Goal: Task Accomplishment & Management: Manage account settings

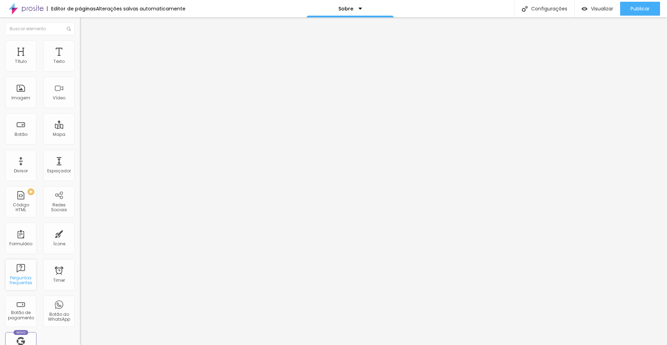
click at [20, 277] on div "Perguntas frequentes" at bounding box center [20, 280] width 27 height 10
click at [80, 74] on span "Editar perguntas" at bounding box center [100, 71] width 40 height 6
drag, startPoint x: 309, startPoint y: 117, endPoint x: 240, endPoint y: 116, distance: 68.8
drag, startPoint x: 302, startPoint y: 182, endPoint x: 246, endPoint y: 187, distance: 56.2
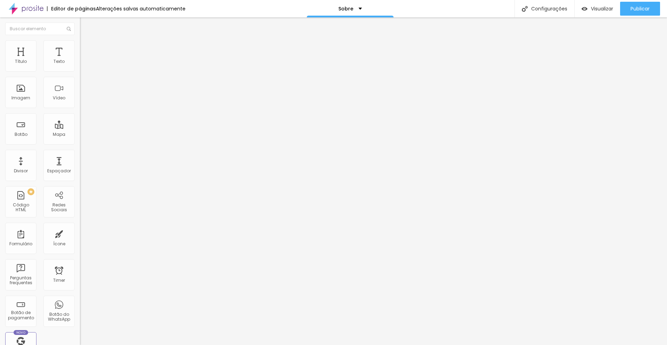
drag, startPoint x: 323, startPoint y: 113, endPoint x: 240, endPoint y: 114, distance: 82.7
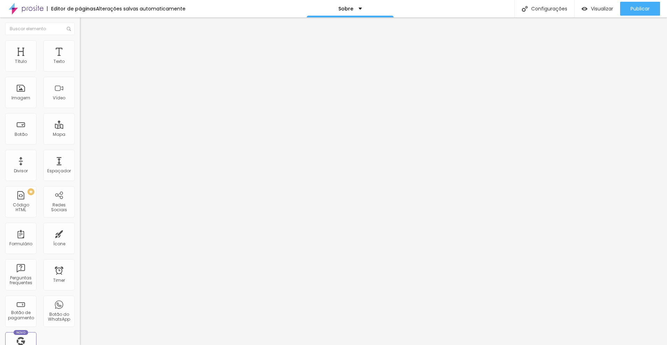
drag, startPoint x: 290, startPoint y: 183, endPoint x: 244, endPoint y: 183, distance: 45.5
click at [80, 74] on span "Editar perguntas" at bounding box center [100, 71] width 40 height 6
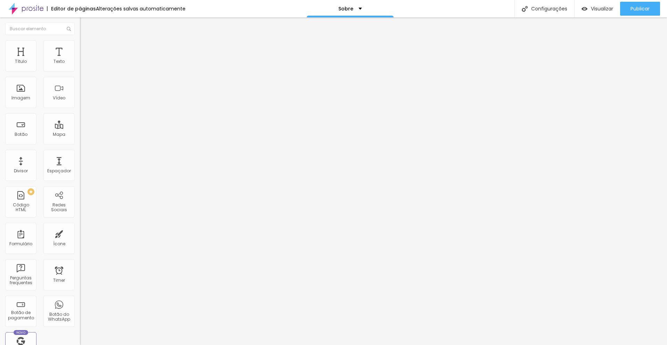
drag, startPoint x: 311, startPoint y: 117, endPoint x: 233, endPoint y: 118, distance: 77.1
drag, startPoint x: 313, startPoint y: 184, endPoint x: 247, endPoint y: 186, distance: 65.7
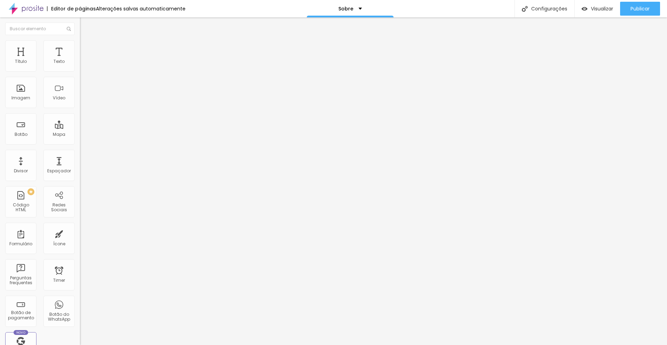
click at [80, 74] on span "Editar perguntas" at bounding box center [100, 71] width 40 height 6
drag, startPoint x: 324, startPoint y: 116, endPoint x: 237, endPoint y: 108, distance: 87.8
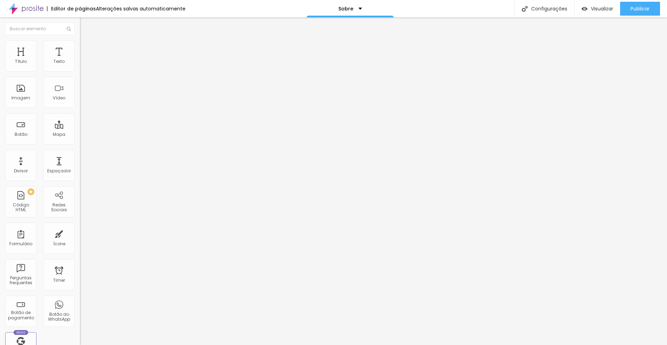
drag, startPoint x: 315, startPoint y: 186, endPoint x: 245, endPoint y: 185, distance: 69.8
drag, startPoint x: 288, startPoint y: 184, endPoint x: 248, endPoint y: 183, distance: 40.3
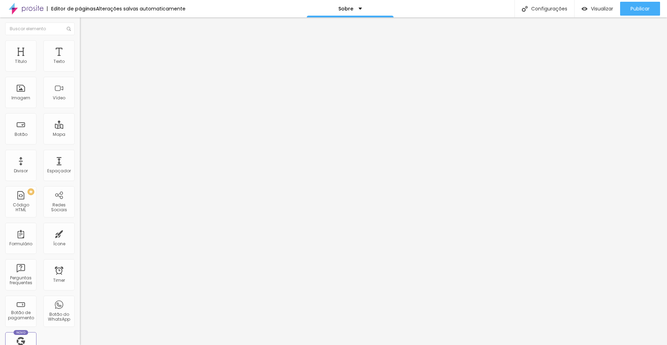
drag, startPoint x: 473, startPoint y: 182, endPoint x: 316, endPoint y: 187, distance: 156.7
drag, startPoint x: 321, startPoint y: 196, endPoint x: 367, endPoint y: 195, distance: 45.9
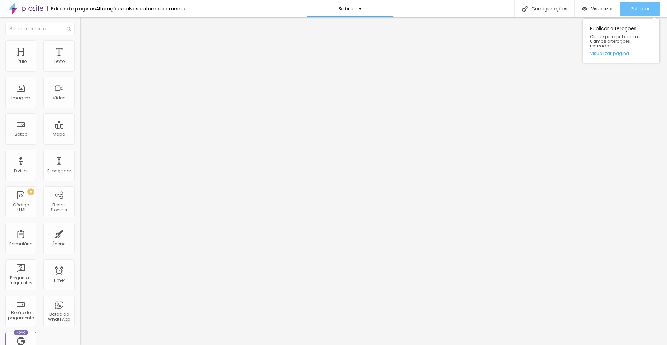
click at [635, 9] on span "Publicar" at bounding box center [640, 9] width 19 height 6
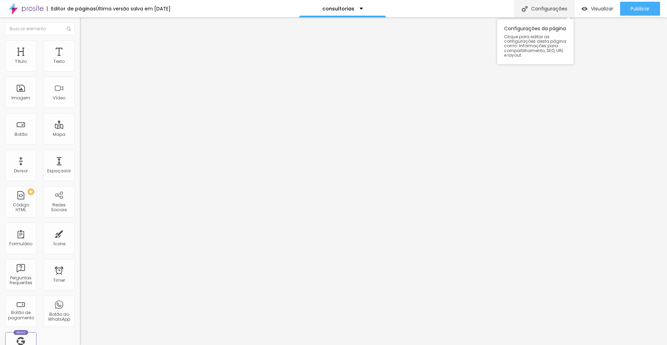
click at [546, 8] on div "Configurações" at bounding box center [544, 8] width 60 height 17
drag, startPoint x: 310, startPoint y: 95, endPoint x: 245, endPoint y: 96, distance: 64.3
type input "servicos"
drag, startPoint x: 312, startPoint y: 125, endPoint x: 269, endPoint y: 126, distance: 43.4
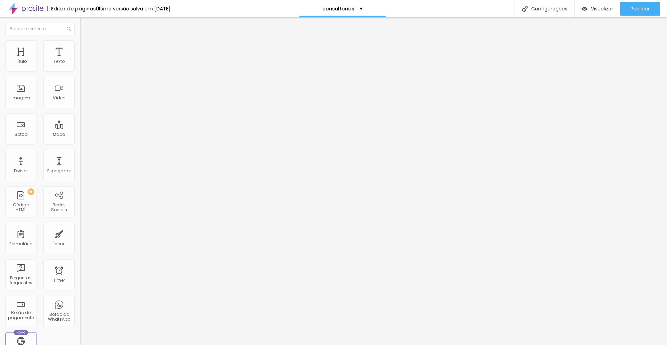
type input "/servicos"
drag, startPoint x: 324, startPoint y: 261, endPoint x: 399, endPoint y: 259, distance: 74.4
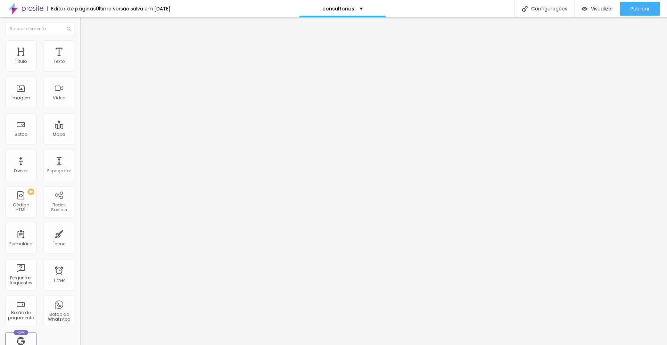
drag, startPoint x: 389, startPoint y: 261, endPoint x: 262, endPoint y: 240, distance: 128.4
type textarea "A Otimiza é especialista em posicionamento orgânico, que atua como parceira de …"
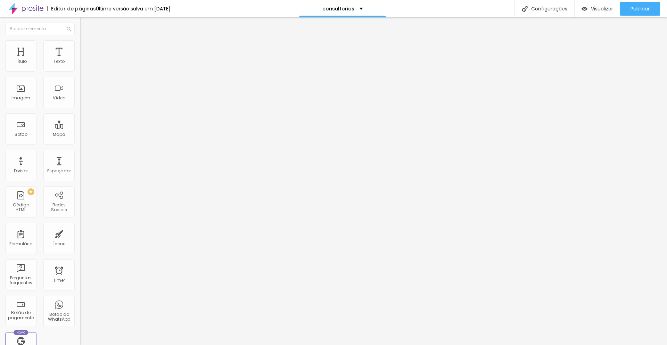
drag, startPoint x: 405, startPoint y: 227, endPoint x: 262, endPoint y: 204, distance: 145.6
paste textarea "Conheça nossos serviços"
type textarea "A Otimiza é especialista em posicionamento orgânico, que atua como parceira de …"
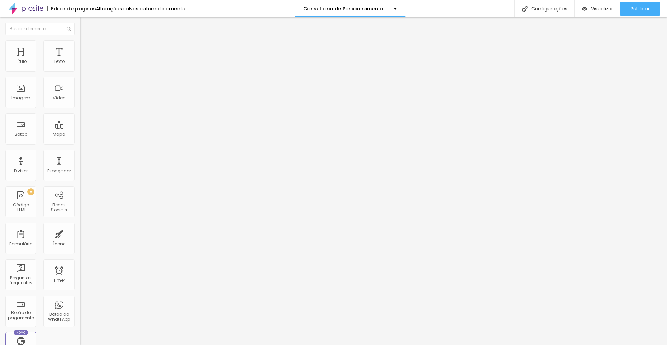
click at [80, 44] on img at bounding box center [83, 43] width 6 height 6
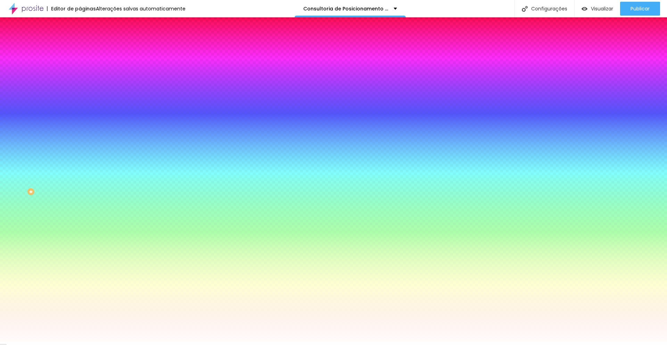
click at [80, 101] on input "#FFFFFF" at bounding box center [121, 97] width 83 height 7
paste input "1C2B3A"
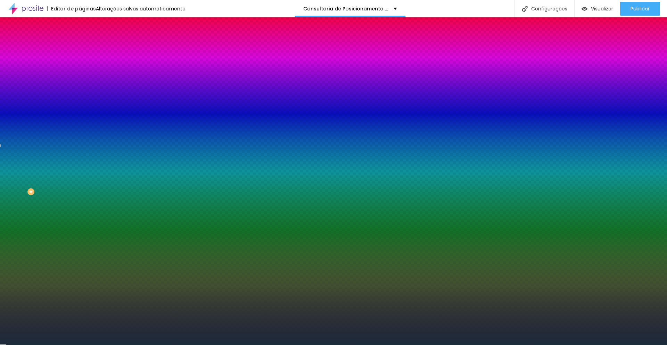
type input "#1C2B3A"
click at [80, 47] on li "Avançado" at bounding box center [120, 50] width 80 height 7
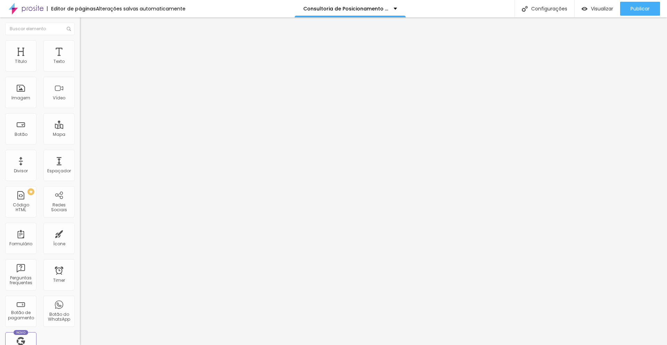
type input "15"
type input "10"
type input "5"
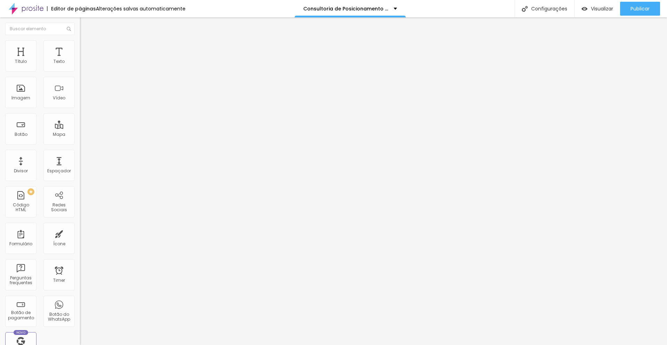
type input "5"
type input "0"
drag, startPoint x: 44, startPoint y: 68, endPoint x: 13, endPoint y: 67, distance: 31.6
type input "0"
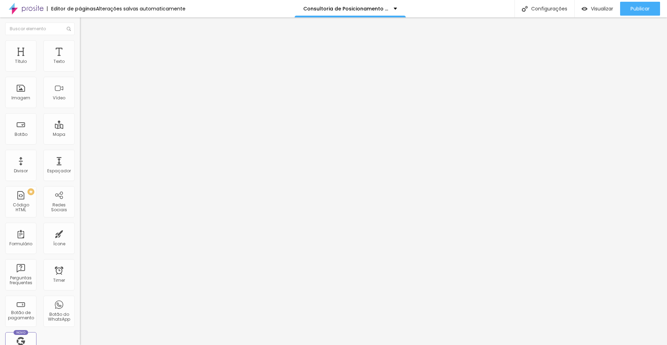
click at [80, 135] on input "range" at bounding box center [102, 138] width 45 height 6
type input "2"
type input "0"
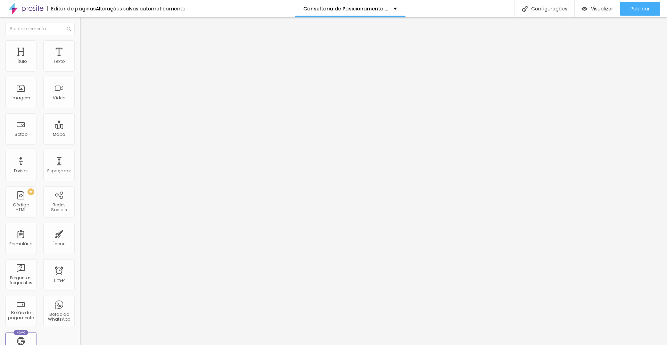
drag, startPoint x: 17, startPoint y: 82, endPoint x: 5, endPoint y: 82, distance: 11.8
type input "0"
click at [80, 233] on input "range" at bounding box center [102, 236] width 45 height 6
click at [80, 44] on img at bounding box center [83, 43] width 6 height 6
click at [83, 64] on icon "button" at bounding box center [84, 62] width 3 height 3
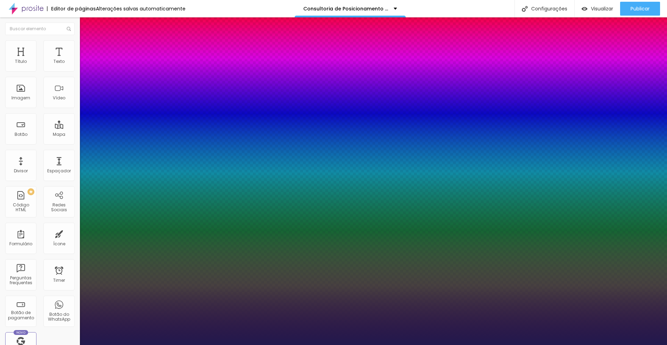
type input "1"
select select "Lato"
type input "1"
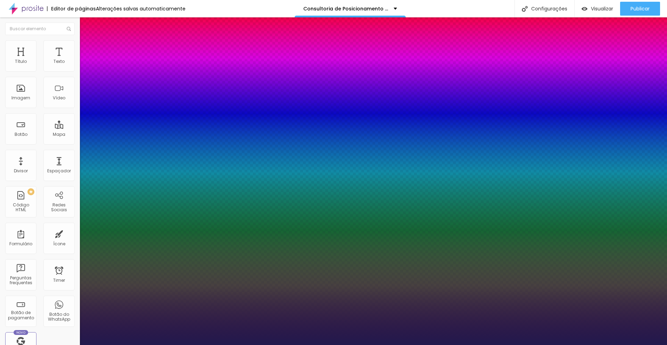
type input "17"
type input "1"
type input "18"
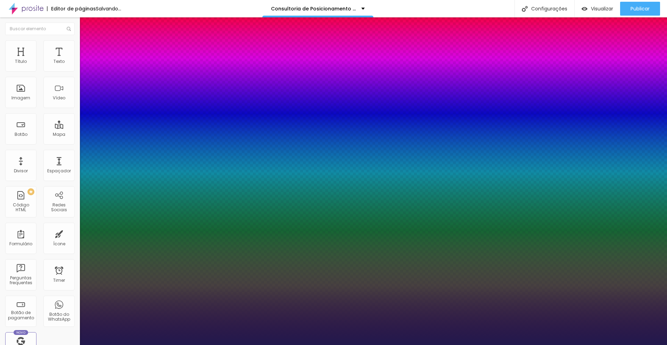
type input "1"
type input "19"
type input "1"
type input "20"
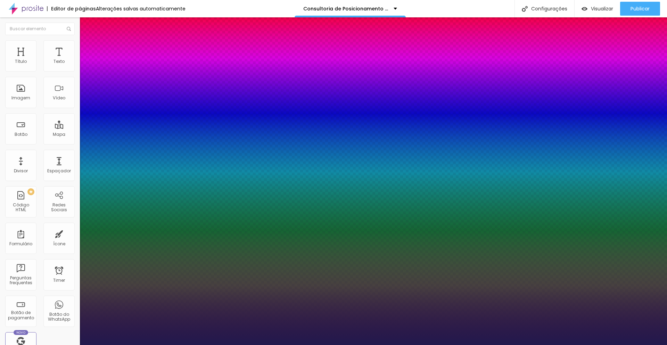
type input "20"
type input "1"
type input "21"
type input "1"
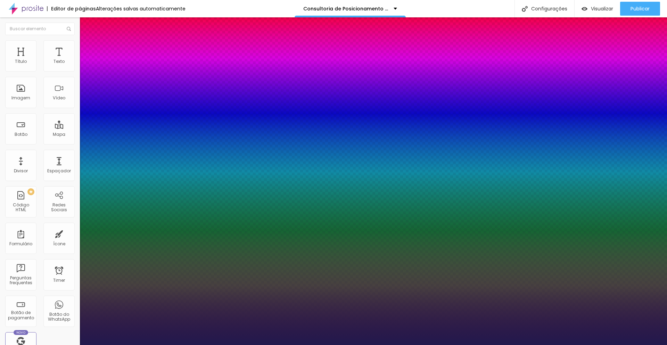
type input "20"
type input "1"
type input "20"
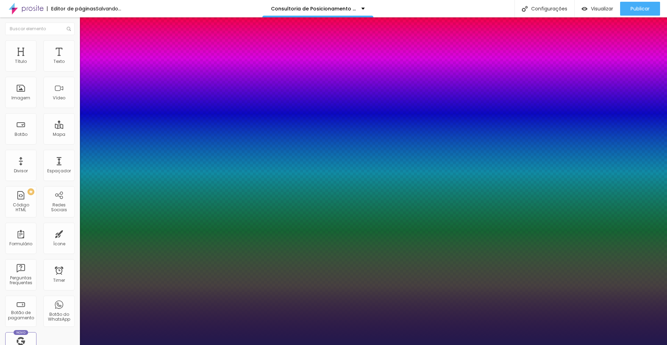
type input "1"
click at [380, 345] on div at bounding box center [333, 345] width 667 height 0
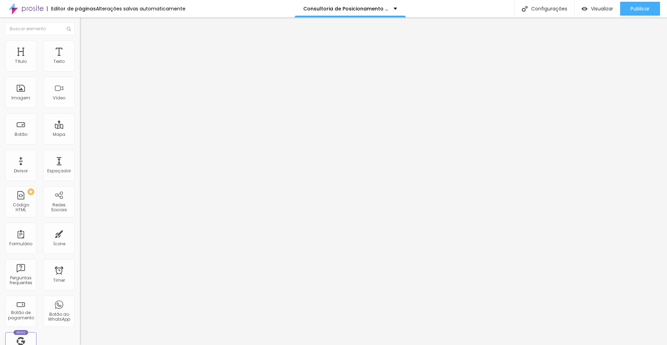
click at [83, 65] on icon "button" at bounding box center [85, 62] width 4 height 4
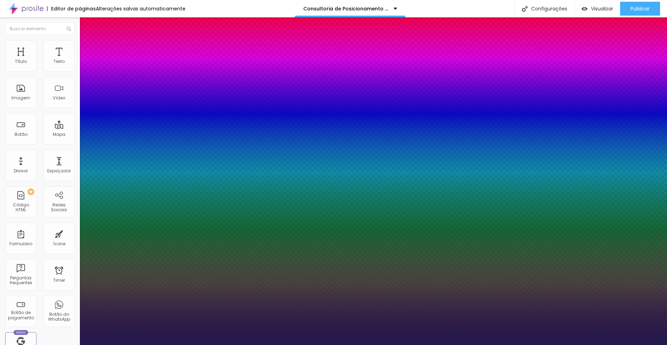
type input "1"
click at [367, 345] on div at bounding box center [333, 345] width 667 height 0
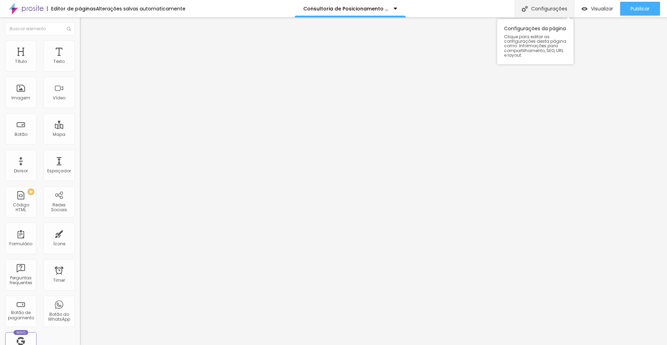
click at [535, 11] on div "Configurações" at bounding box center [544, 8] width 60 height 17
drag, startPoint x: 298, startPoint y: 129, endPoint x: 385, endPoint y: 130, distance: 86.5
type input "/consultoria"
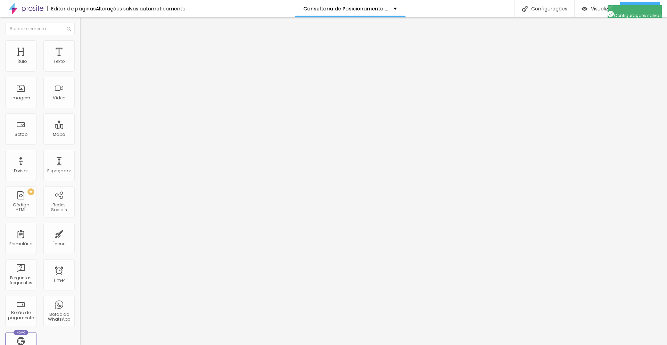
drag, startPoint x: 270, startPoint y: 245, endPoint x: 404, endPoint y: 262, distance: 135.5
type textarea "Conheça a Consultoria de Posicionamento Estratégico que a Otimiza oferece e ten…"
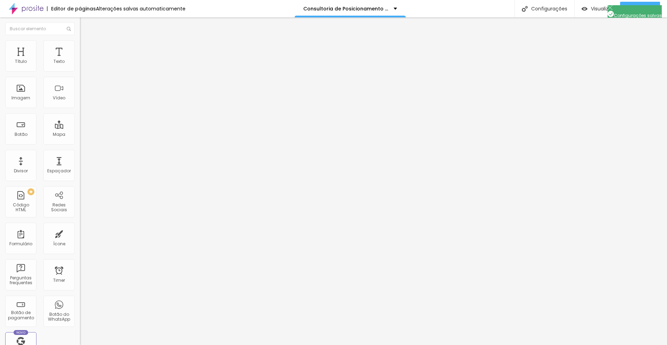
drag, startPoint x: 401, startPoint y: 253, endPoint x: 266, endPoint y: 246, distance: 134.7
drag, startPoint x: 402, startPoint y: 227, endPoint x: 255, endPoint y: 199, distance: 149.1
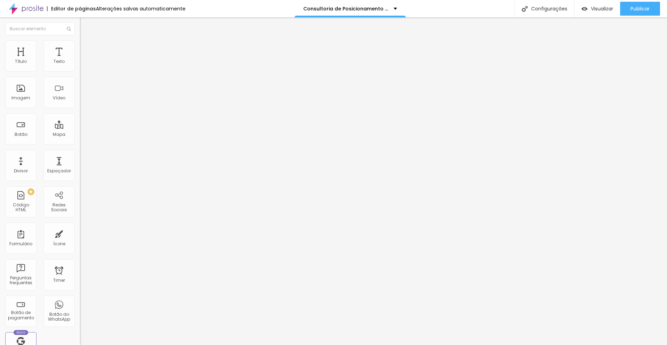
paste textarea "Conheça a Consultoria de Posicionamento Estratégico que a Otimiza oferece e ten…"
type textarea "Conheça a Consultoria de Posicionamento Estratégico que a Otimiza oferece e ten…"
